Goal: Task Accomplishment & Management: Use online tool/utility

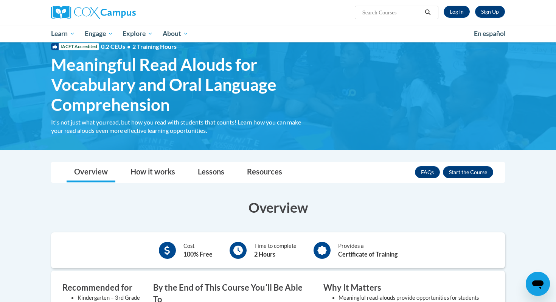
scroll to position [32, 0]
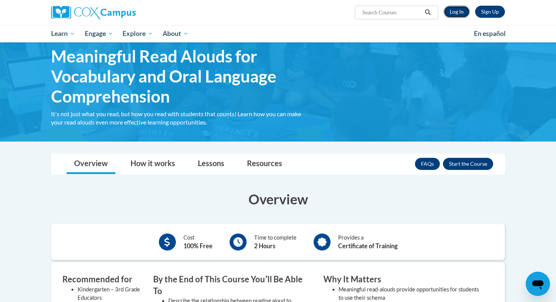
click at [456, 14] on link "Log In" at bounding box center [457, 12] width 26 height 12
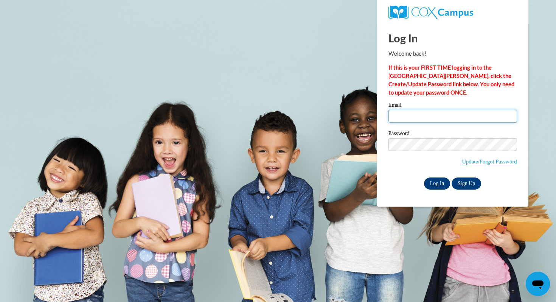
type input "lori.bergin@k12.hi.us"
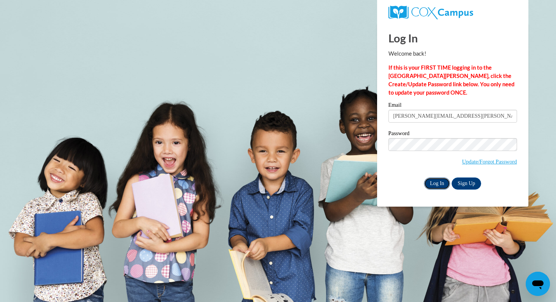
click at [432, 182] on input "Log In" at bounding box center [437, 183] width 26 height 12
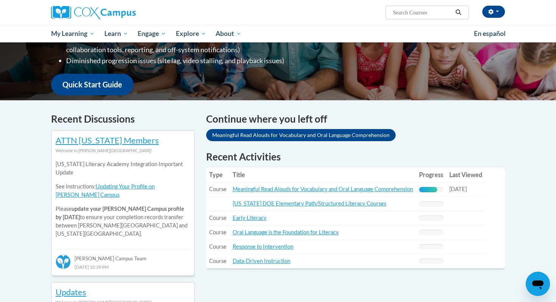
scroll to position [166, 0]
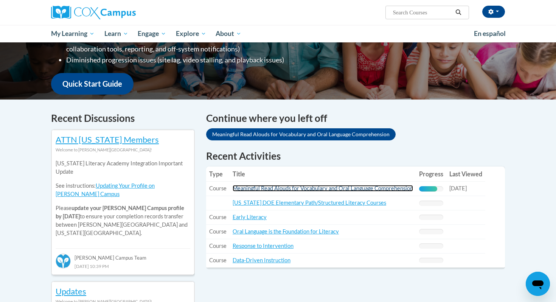
click at [381, 191] on link "Meaningful Read Alouds for Vocabulary and Oral Language Comprehension" at bounding box center [323, 188] width 180 height 6
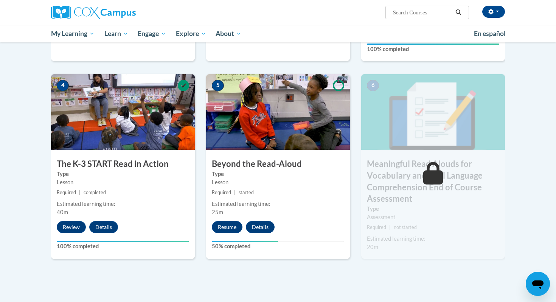
scroll to position [353, 0]
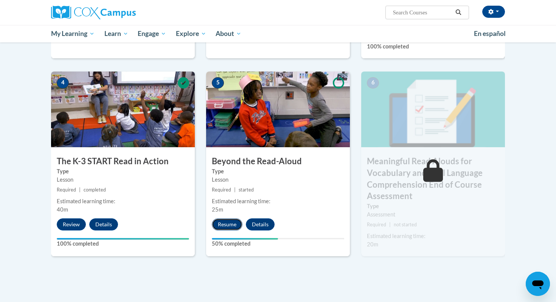
click at [227, 224] on button "Resume" at bounding box center [227, 224] width 31 height 12
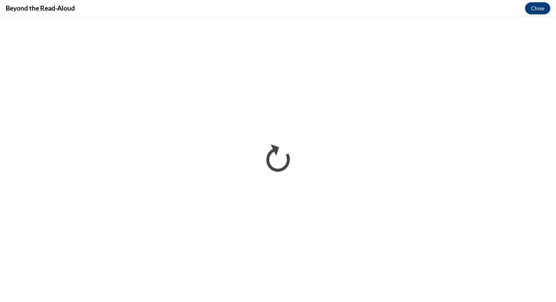
scroll to position [0, 0]
